Goal: Information Seeking & Learning: Learn about a topic

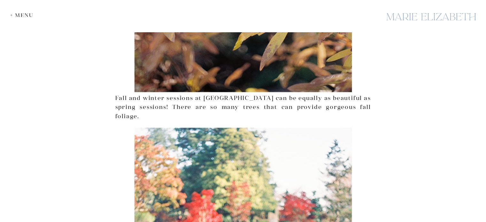
scroll to position [2614, 0]
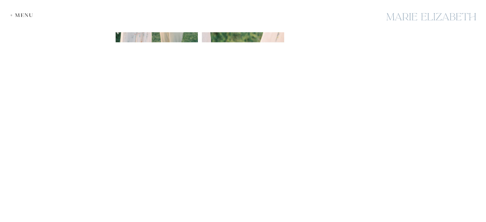
scroll to position [799, 0]
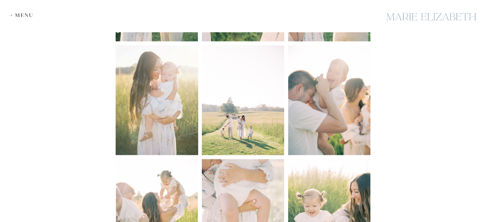
click at [239, 113] on img at bounding box center [242, 100] width 83 height 111
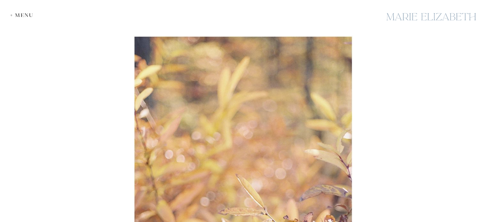
scroll to position [2462, 0]
